Goal: Find specific page/section: Find specific page/section

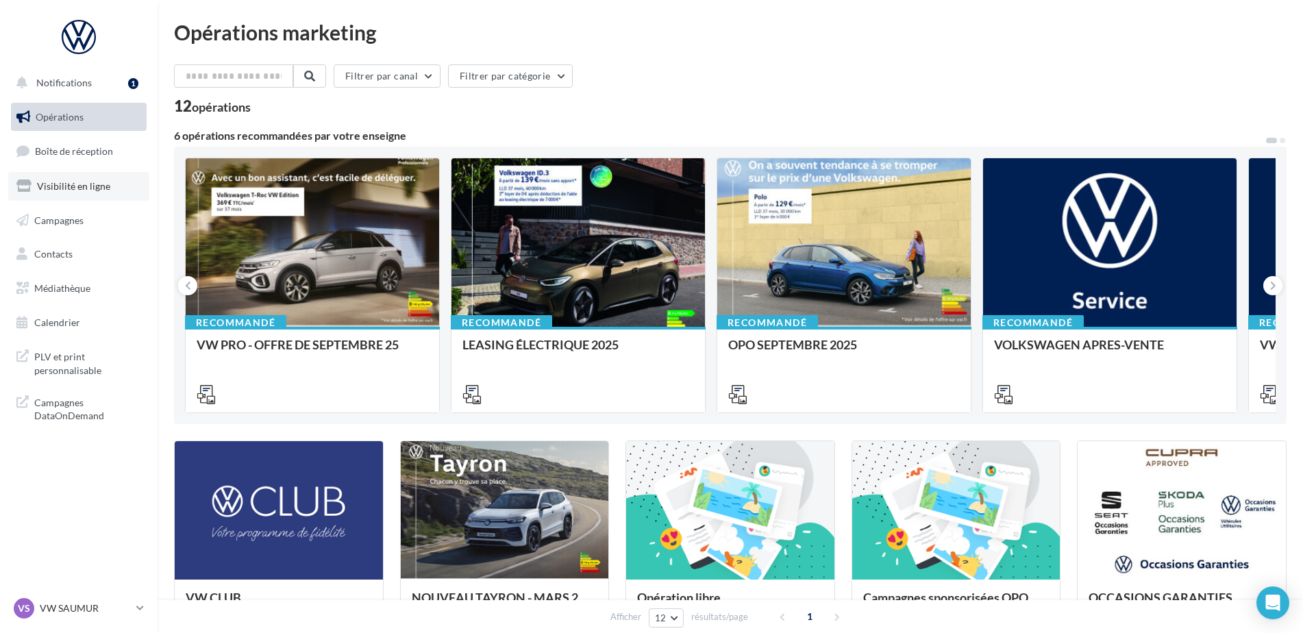
click at [90, 183] on span "Visibilité en ligne" at bounding box center [73, 186] width 73 height 12
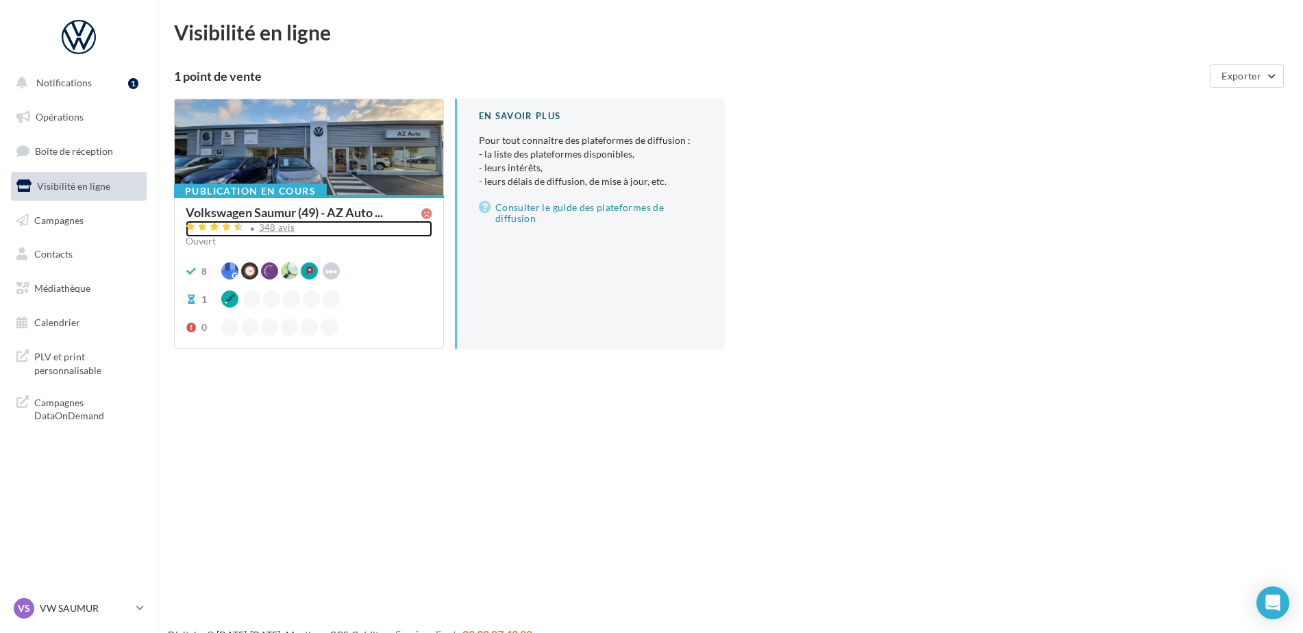
click at [276, 224] on div "348 avis" at bounding box center [277, 227] width 36 height 9
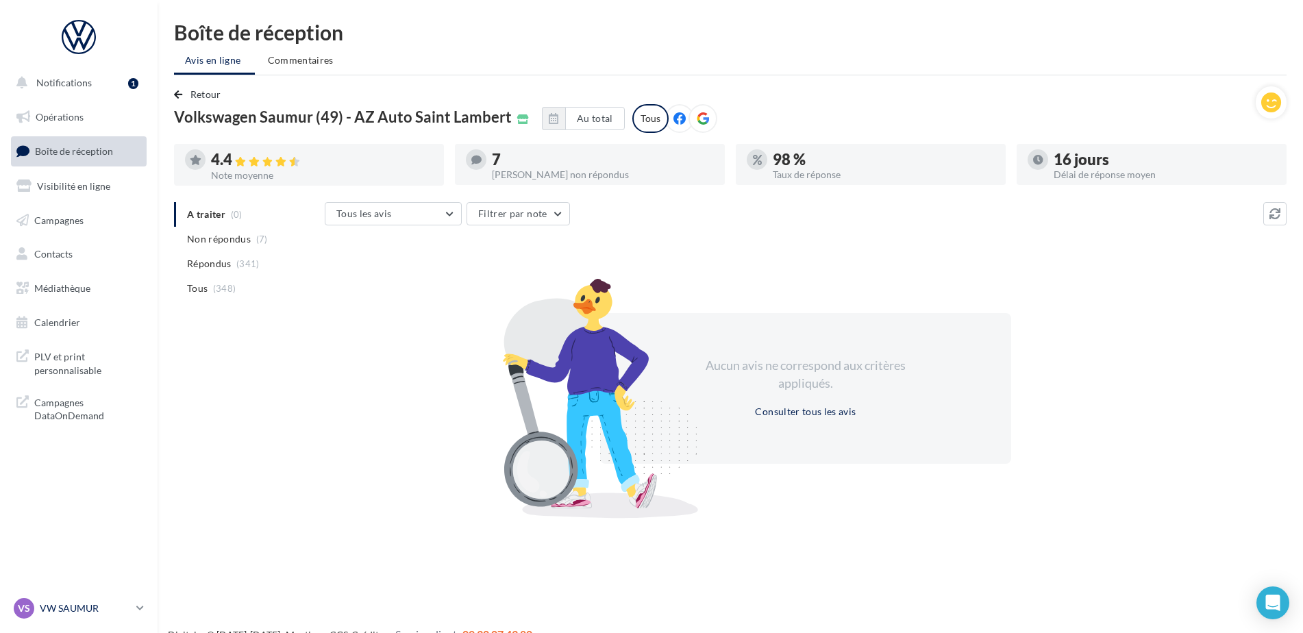
click at [70, 601] on div "VS VW SAUMUR vw-sau-tar" at bounding box center [72, 608] width 117 height 21
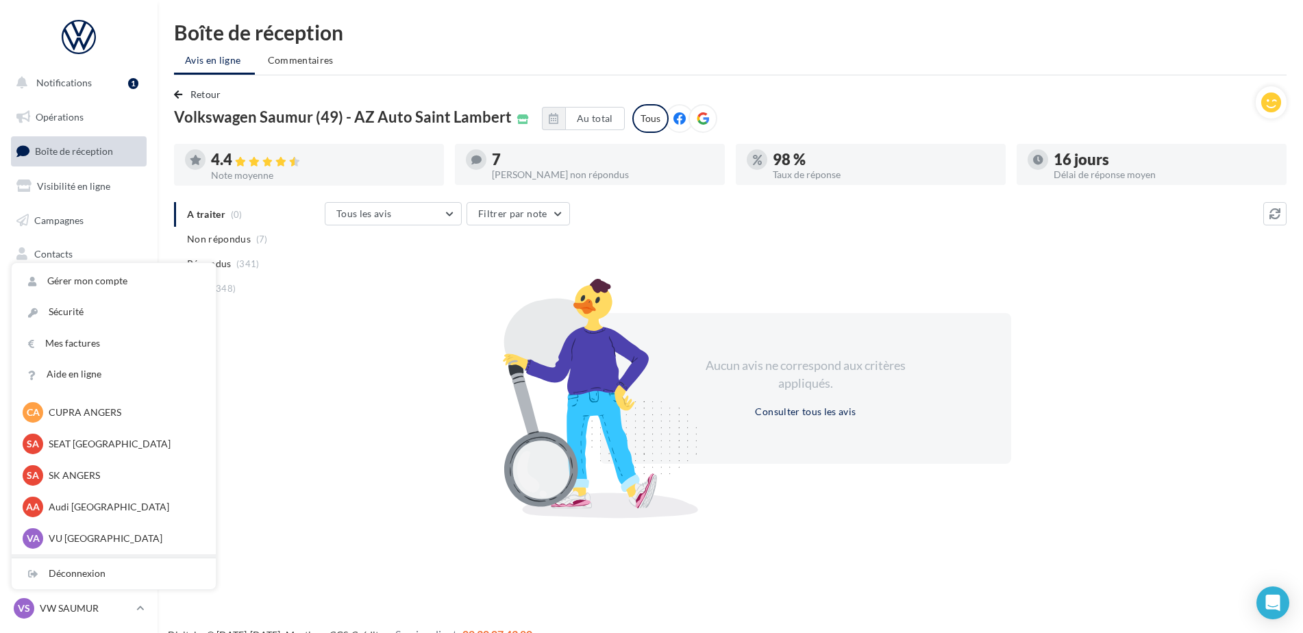
scroll to position [126, 0]
click at [64, 449] on p "Audi ANGERS" at bounding box center [124, 448] width 151 height 14
